Goal: Ask a question

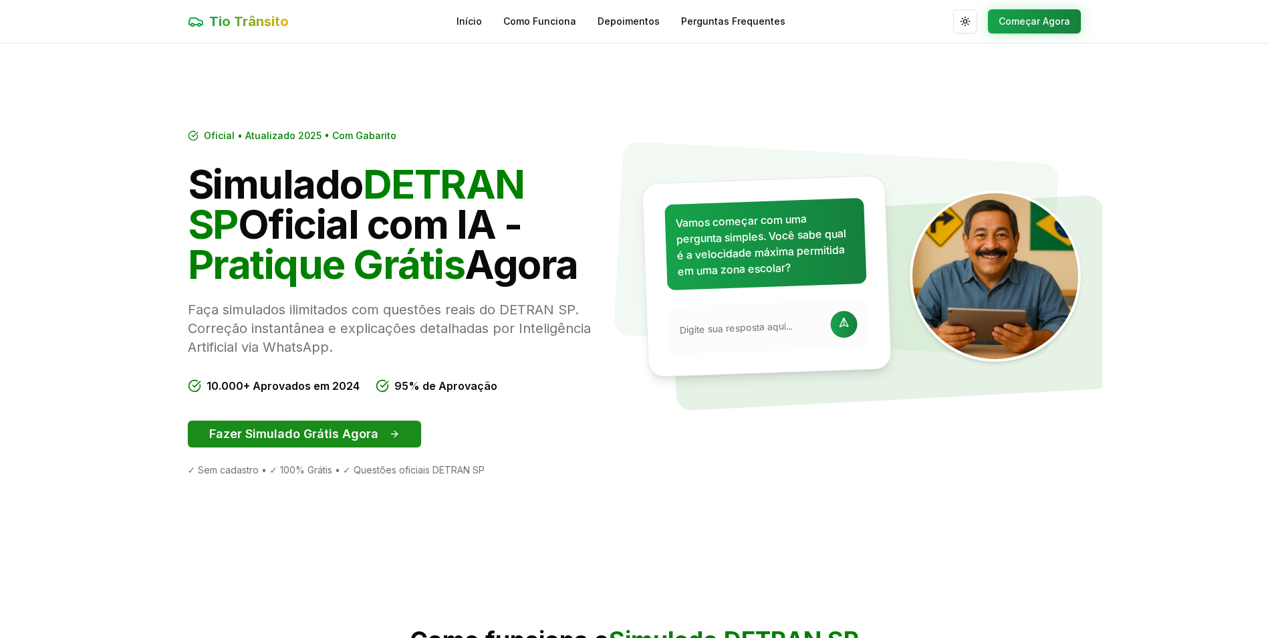
click at [294, 435] on button "Fazer Simulado Grátis Agora" at bounding box center [304, 433] width 233 height 27
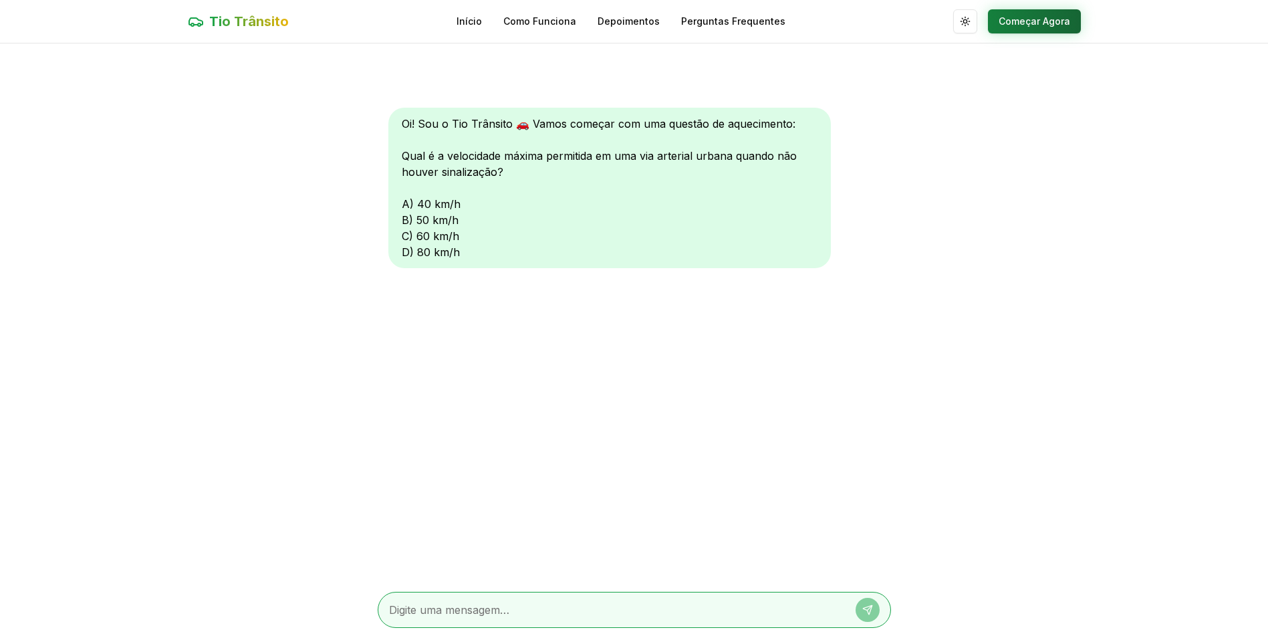
click at [1032, 18] on button "Começar Agora" at bounding box center [1034, 21] width 93 height 24
click at [1021, 25] on button "Começar Agora" at bounding box center [1034, 21] width 93 height 24
click at [401, 237] on div "Oi! Sou o Tio Trânsito 🚗 Vamos começar com uma questão de aquecimento: Qual é a…" at bounding box center [609, 187] width 442 height 160
click at [478, 20] on link "Início" at bounding box center [469, 20] width 25 height 13
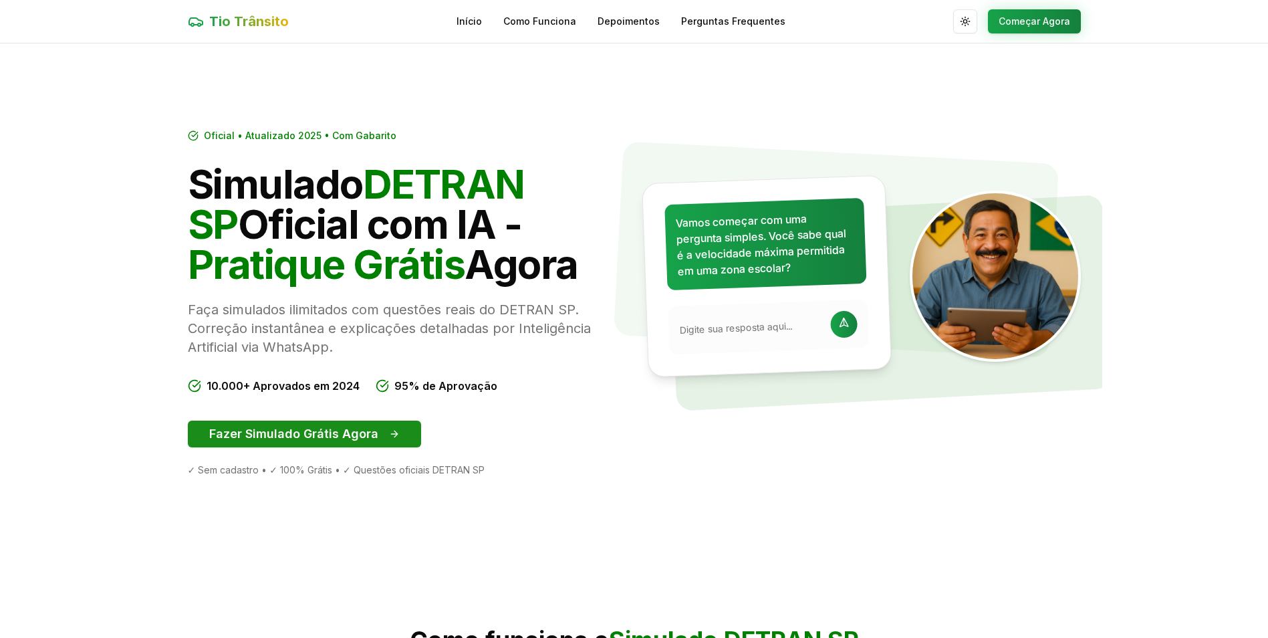
click at [295, 430] on button "Fazer Simulado Grátis Agora" at bounding box center [304, 433] width 233 height 27
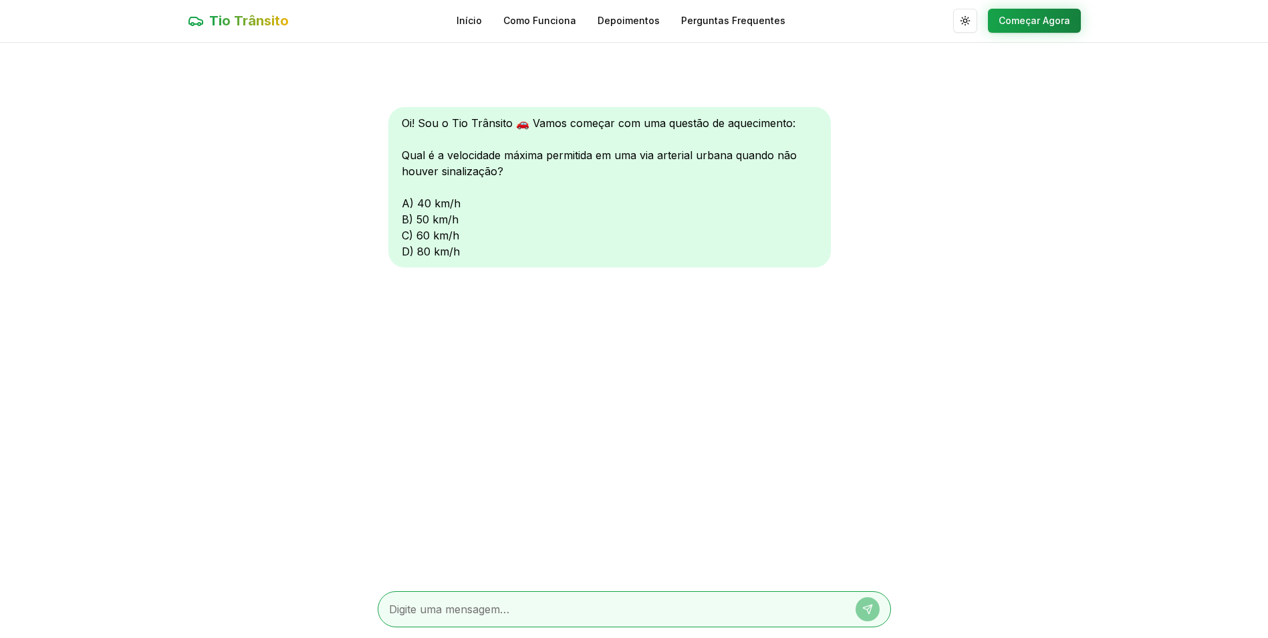
click at [430, 609] on textarea at bounding box center [615, 609] width 453 height 16
type textarea "60km/h"
click at [866, 606] on icon at bounding box center [867, 609] width 11 height 11
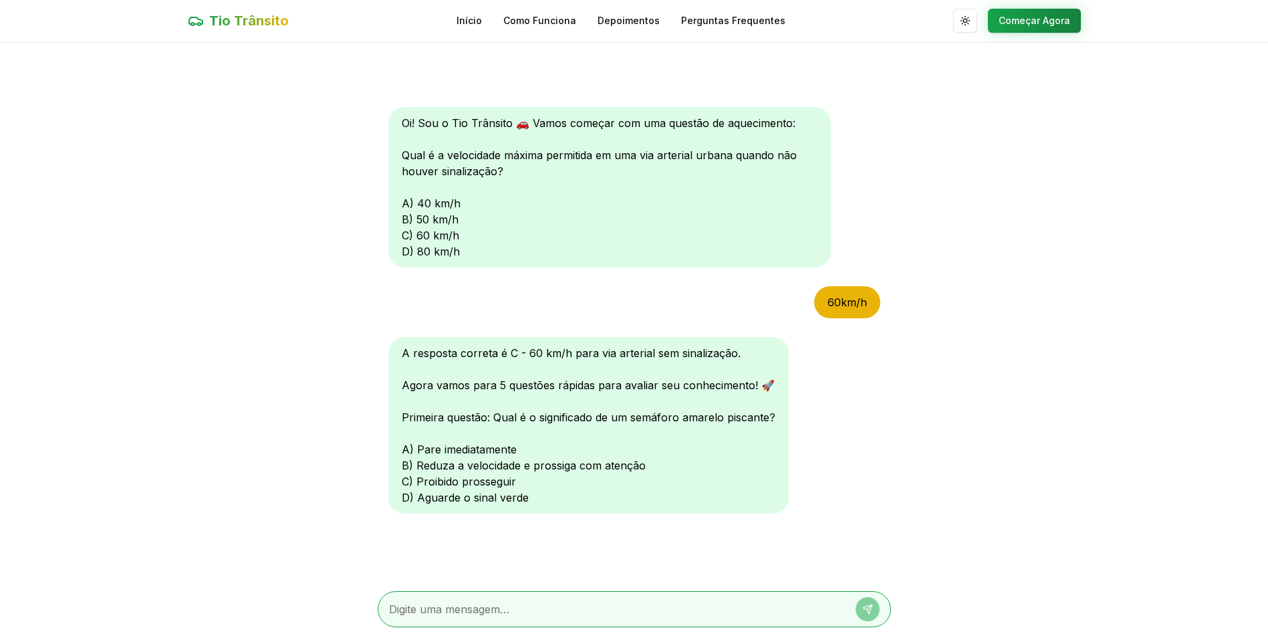
click at [416, 609] on textarea at bounding box center [615, 609] width 453 height 16
type textarea "A"
click at [860, 608] on button at bounding box center [868, 609] width 24 height 24
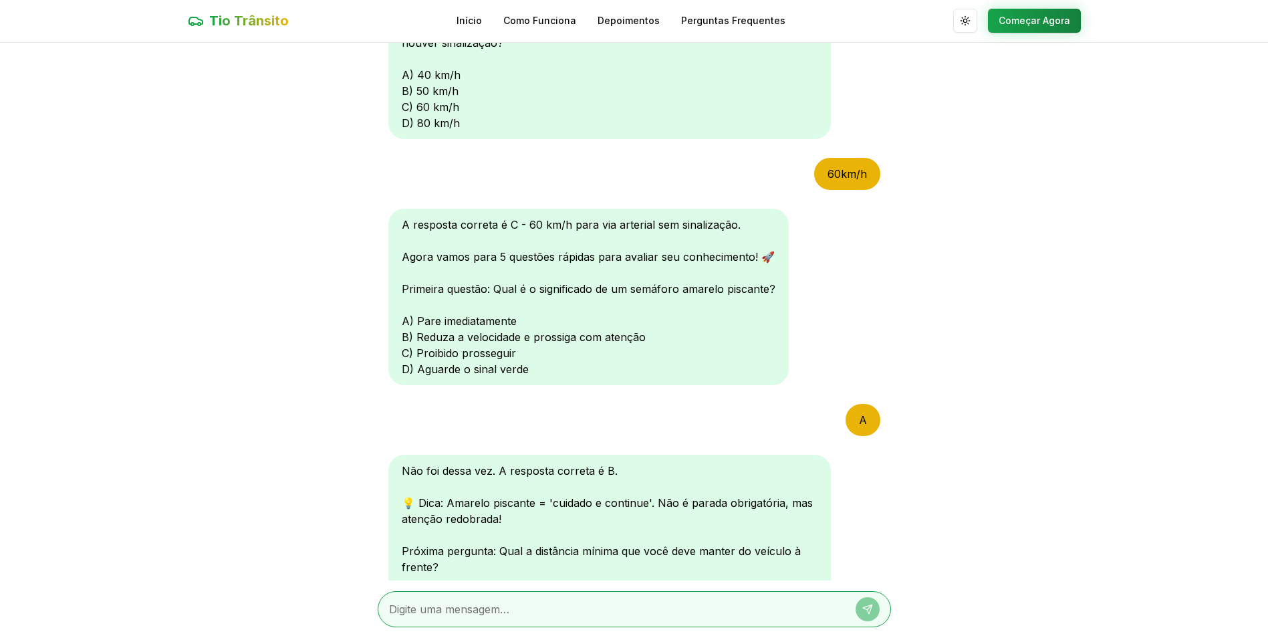
scroll to position [326, 0]
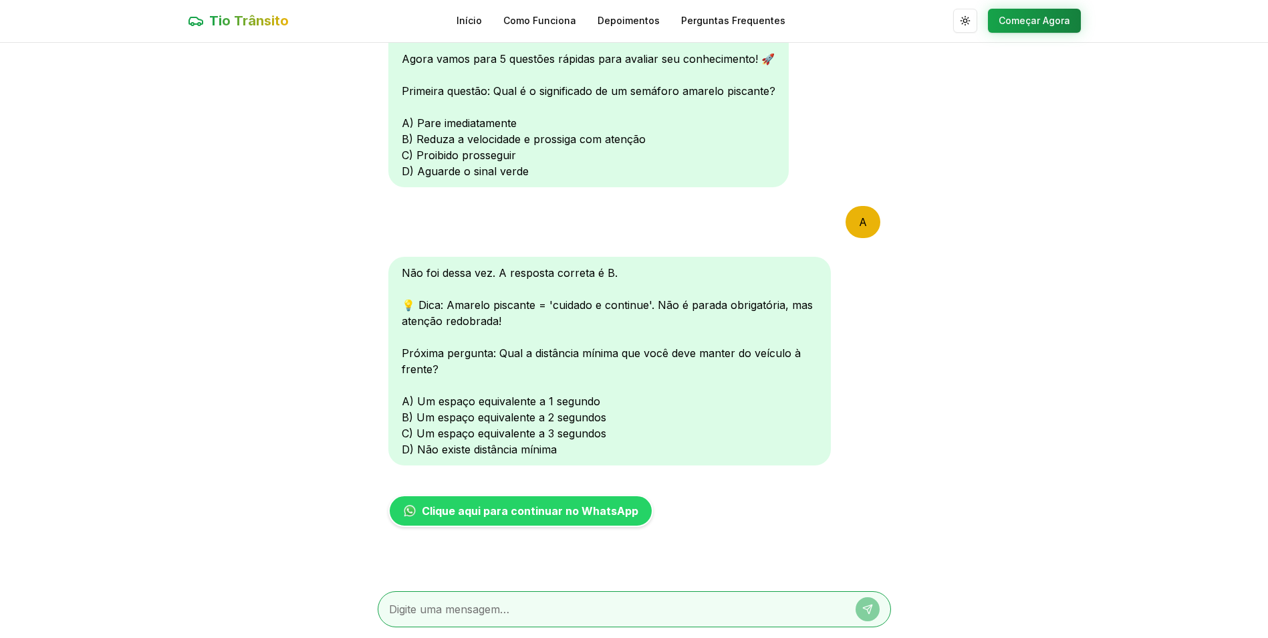
click at [414, 608] on textarea at bounding box center [615, 609] width 453 height 16
type textarea "c"
click at [870, 610] on icon at bounding box center [867, 608] width 9 height 9
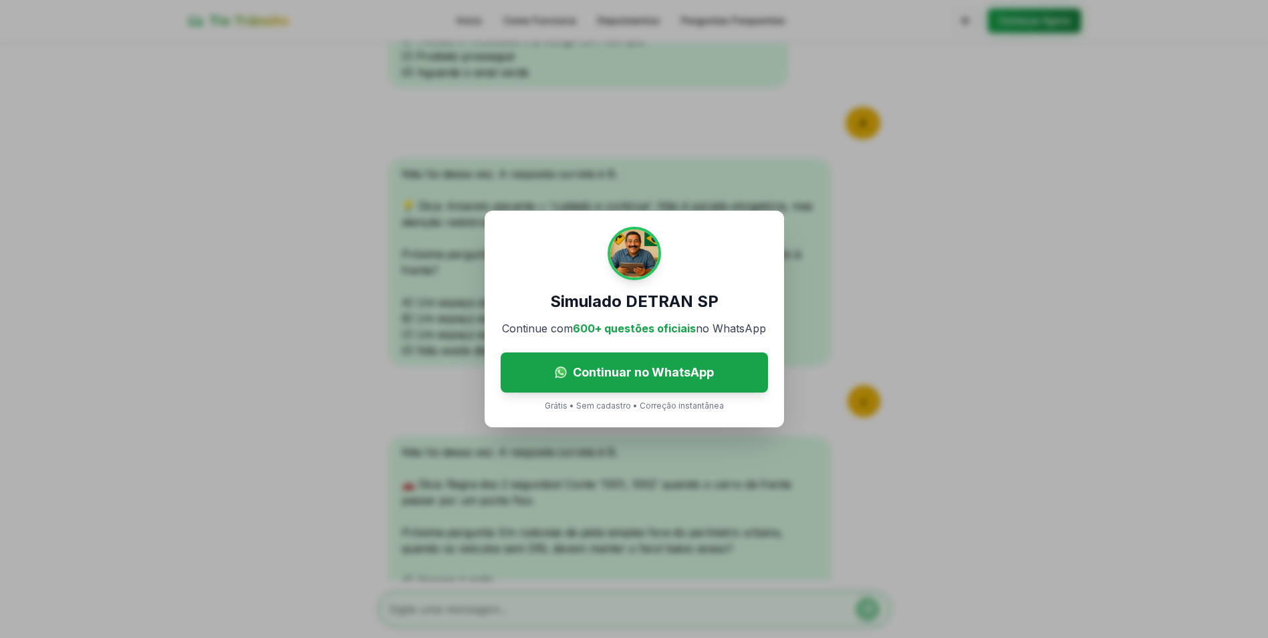
scroll to position [604, 0]
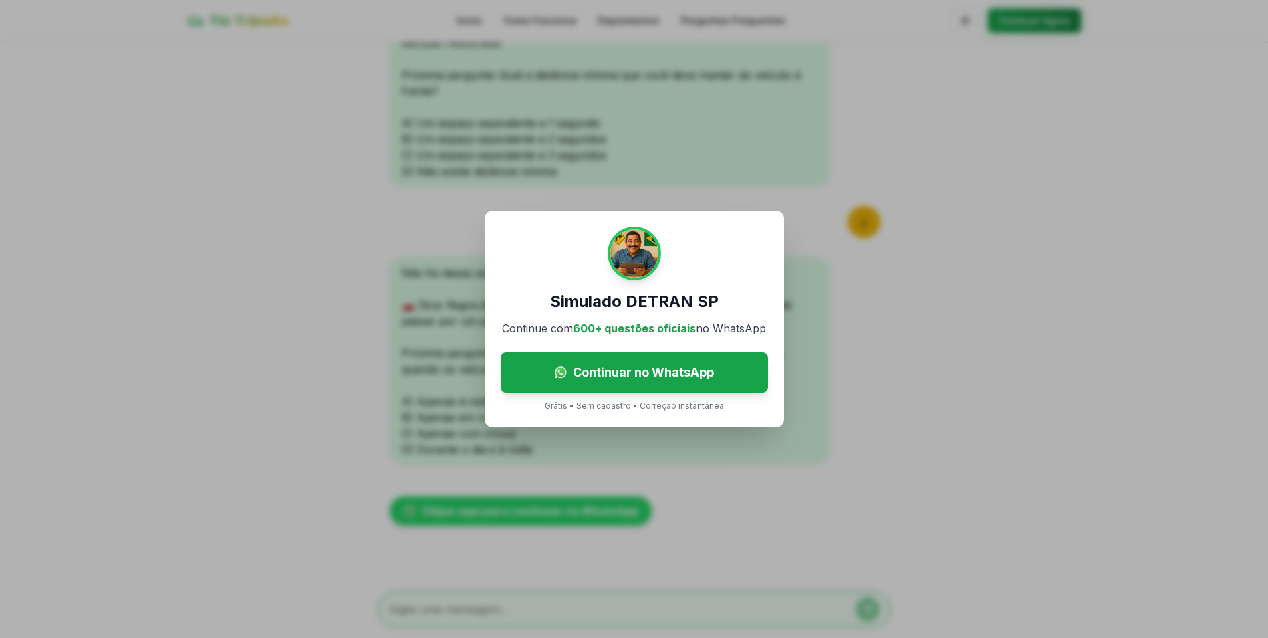
click at [978, 330] on div "Simulado DETRAN SP Continue com 600+ questões oficiais no WhatsApp Continuar no…" at bounding box center [634, 319] width 1268 height 638
